Goal: Check status: Check status

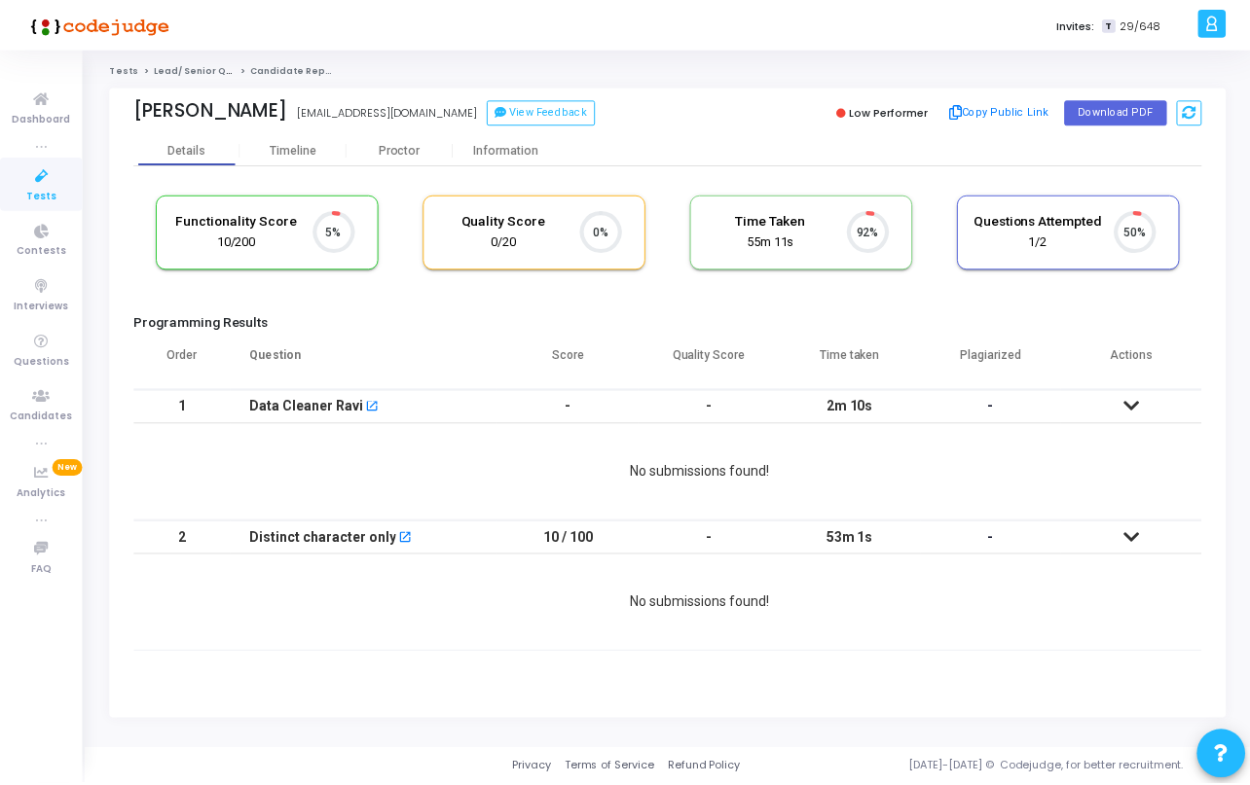
scroll to position [41, 50]
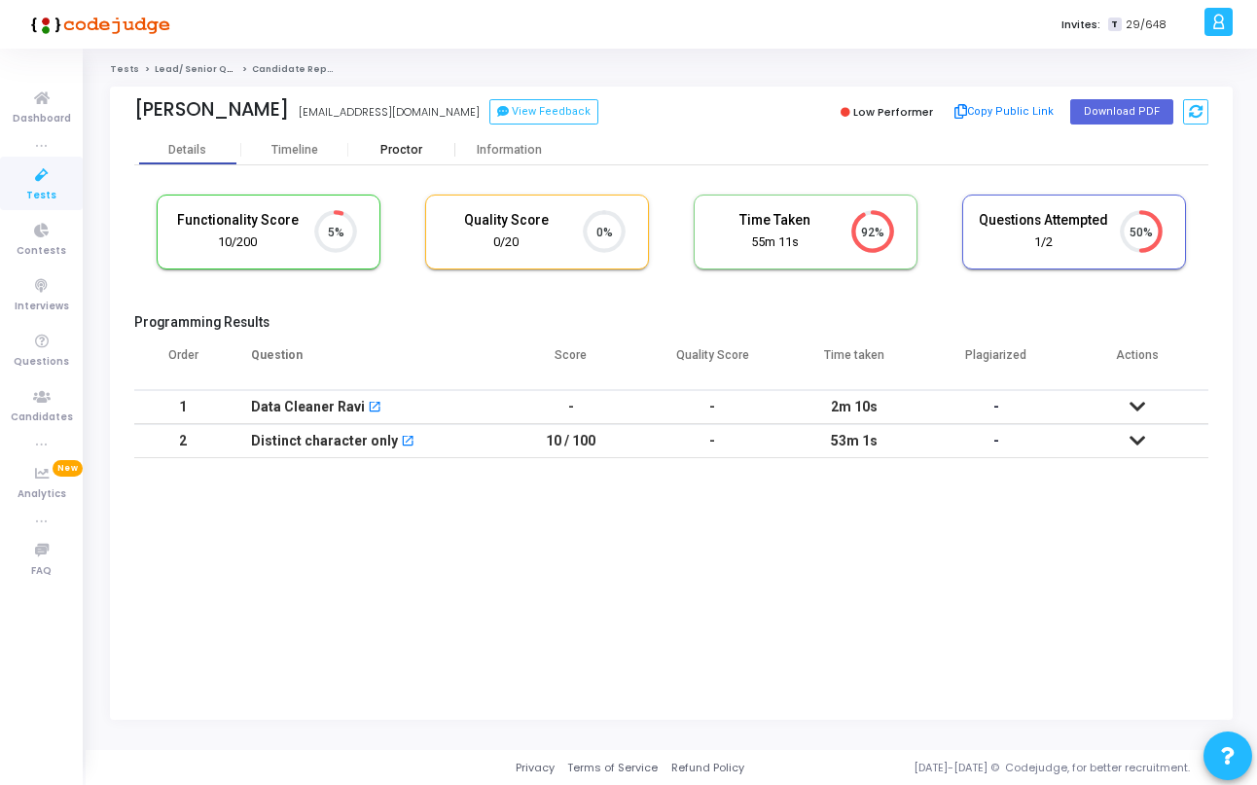
click at [403, 151] on div "Proctor" at bounding box center [401, 150] width 107 height 15
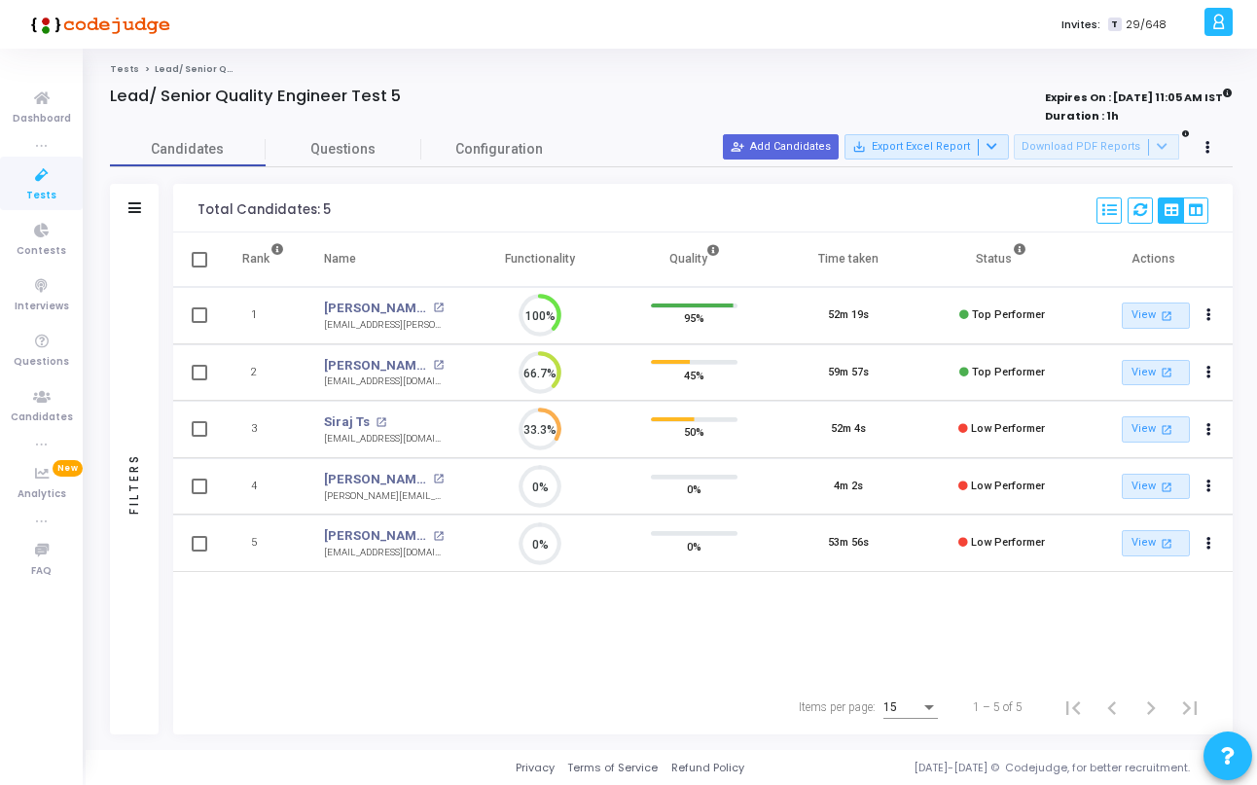
scroll to position [41, 50]
click at [389, 308] on link "Nayan Mahindra" at bounding box center [376, 308] width 104 height 19
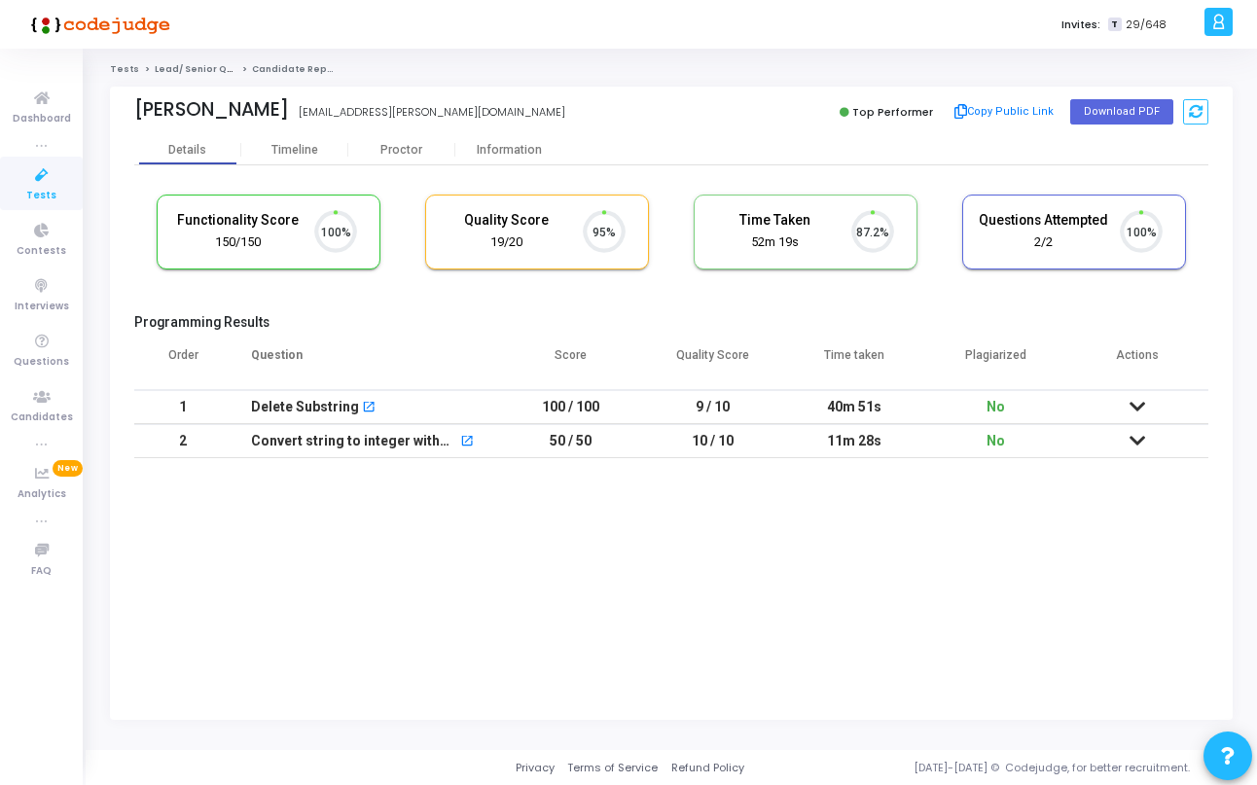
scroll to position [41, 50]
